Goal: Task Accomplishment & Management: Complete application form

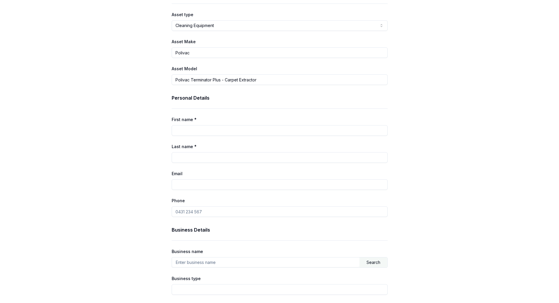
scroll to position [117, 0]
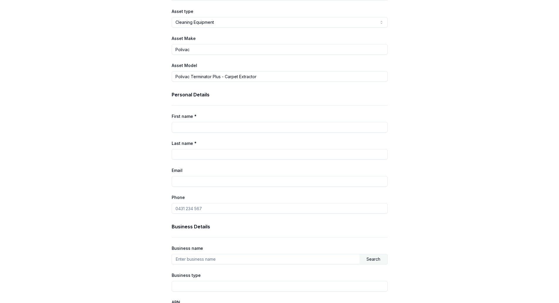
click at [224, 129] on input "First name *" at bounding box center [280, 127] width 216 height 11
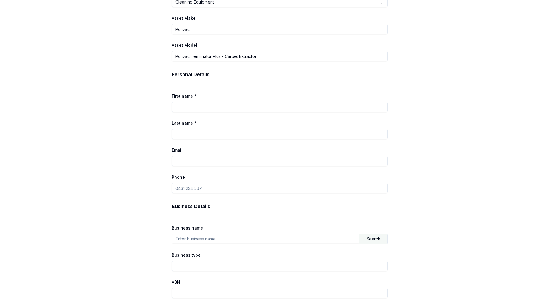
scroll to position [109, 0]
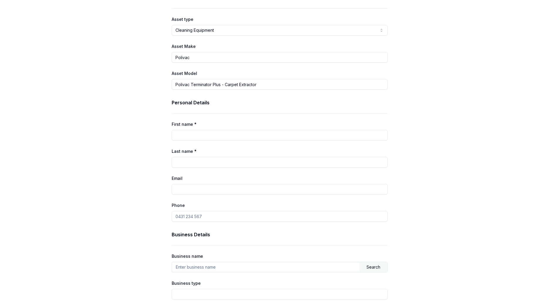
click at [241, 136] on input "First name *" at bounding box center [280, 135] width 216 height 11
type input "haris"
click at [234, 158] on input "Last name *" at bounding box center [280, 162] width 216 height 11
type input "[PERSON_NAME]"
click at [227, 185] on input "Email" at bounding box center [280, 189] width 216 height 11
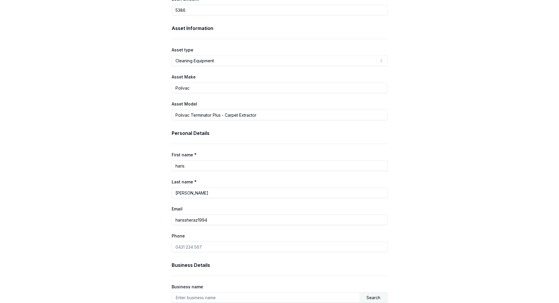
scroll to position [88, 0]
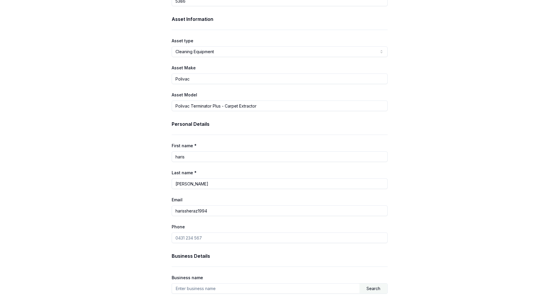
click at [229, 210] on input "harissheraz1994" at bounding box center [280, 210] width 216 height 11
type input "harissheraz1994"
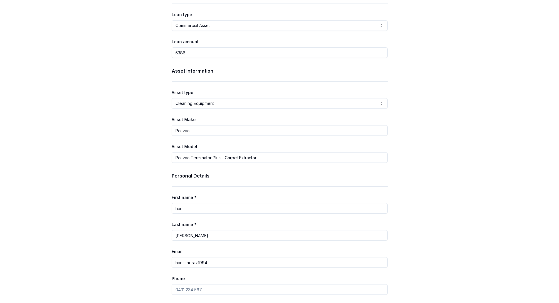
scroll to position [0, 0]
